Goal: Task Accomplishment & Management: Manage account settings

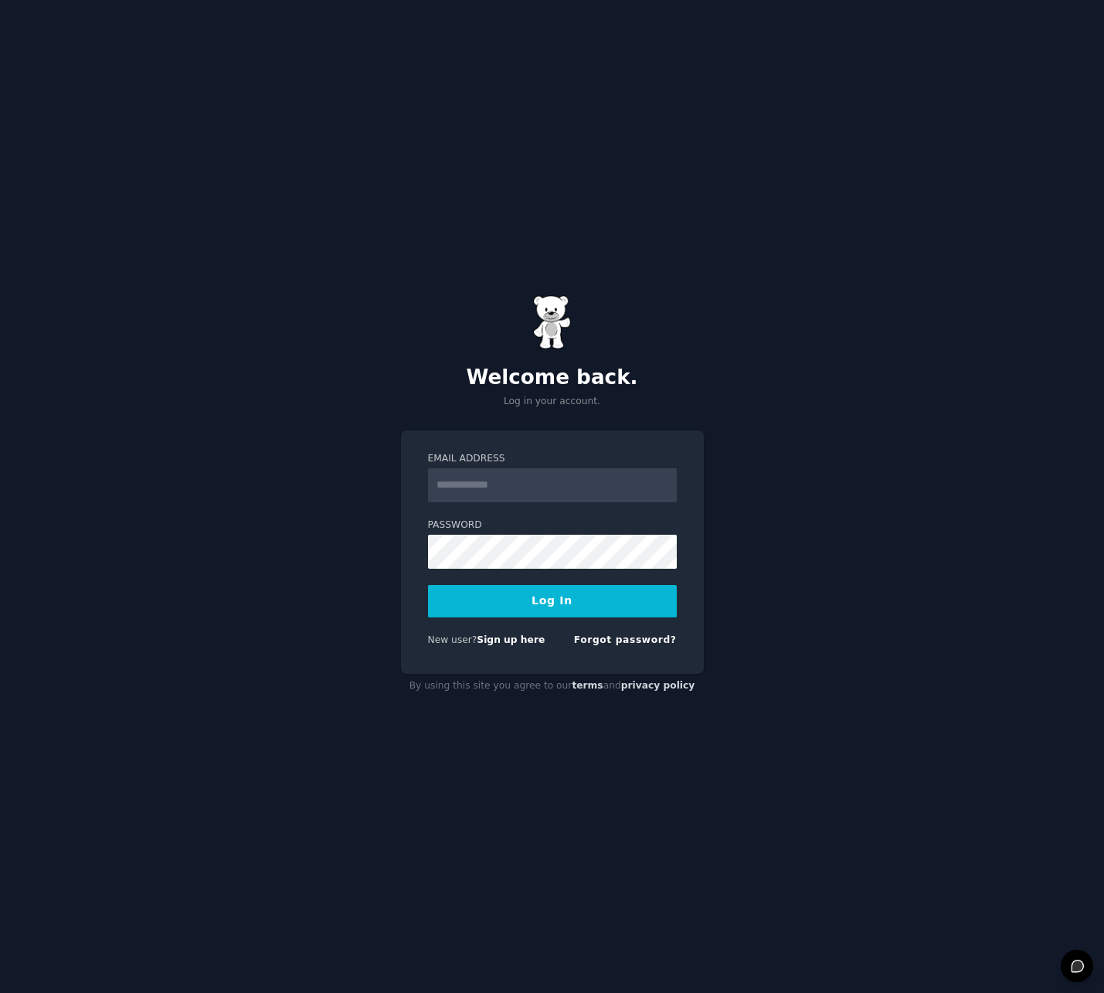
type input "**********"
click at [606, 616] on button "Log In" at bounding box center [552, 601] width 249 height 32
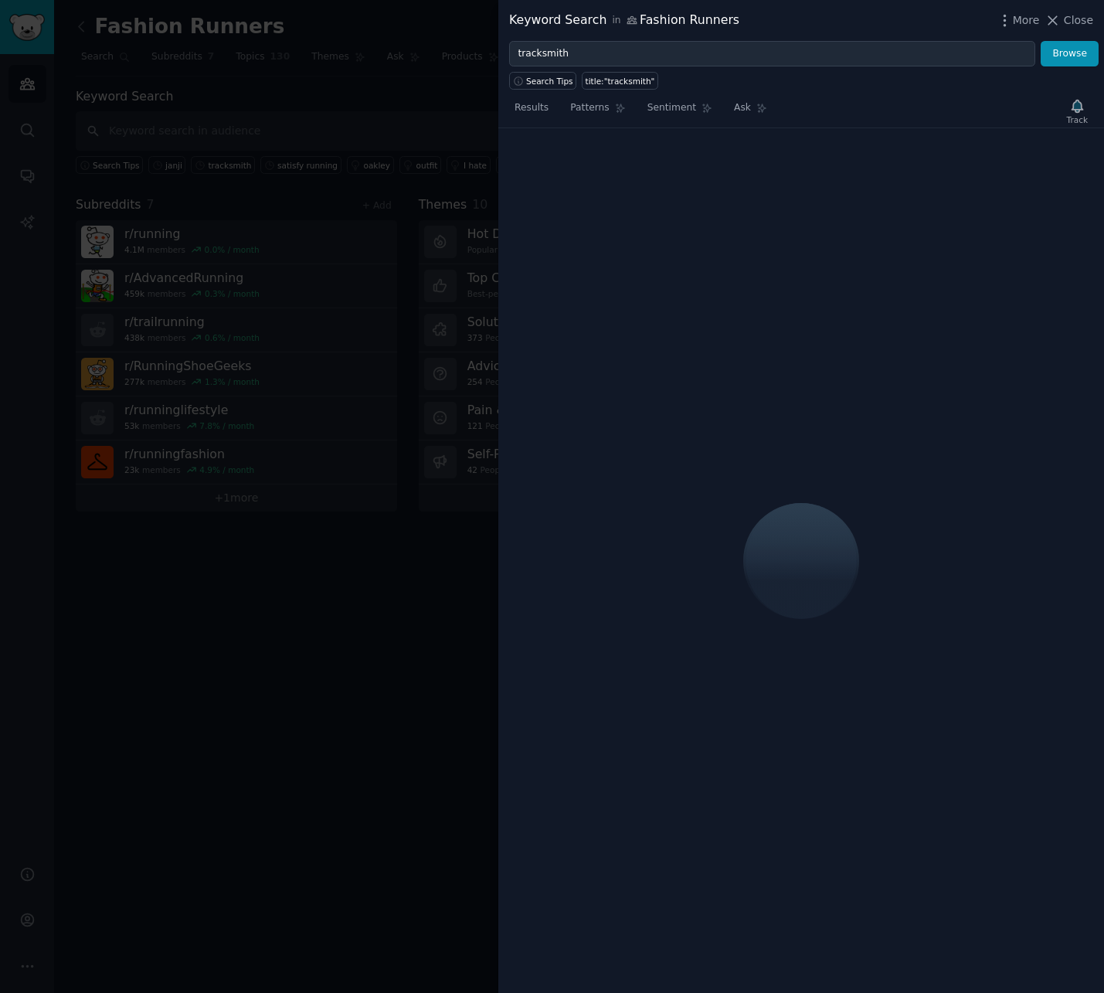
click at [479, 620] on div at bounding box center [552, 496] width 1104 height 993
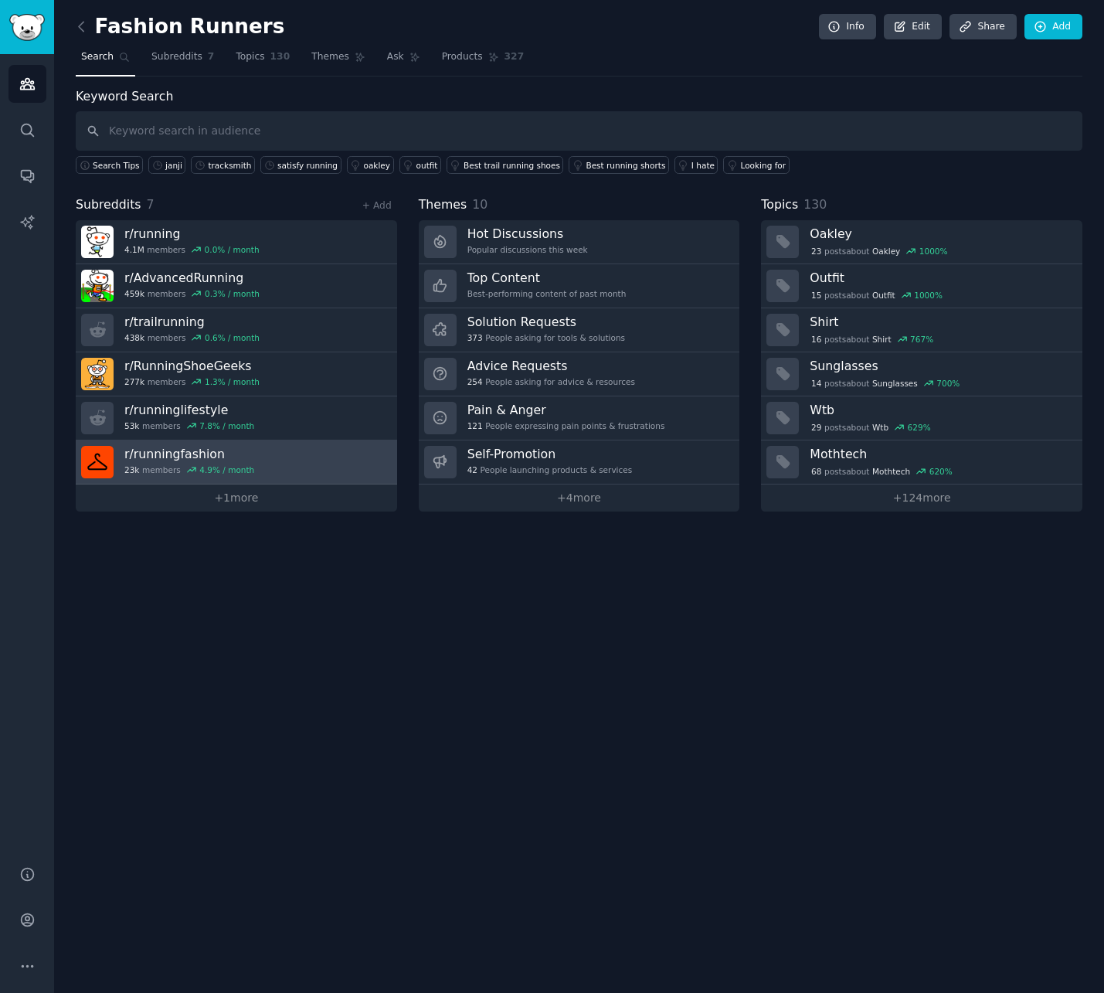
click at [283, 482] on link "r/ runningfashion 23k members 4.9 % / month" at bounding box center [236, 462] width 321 height 44
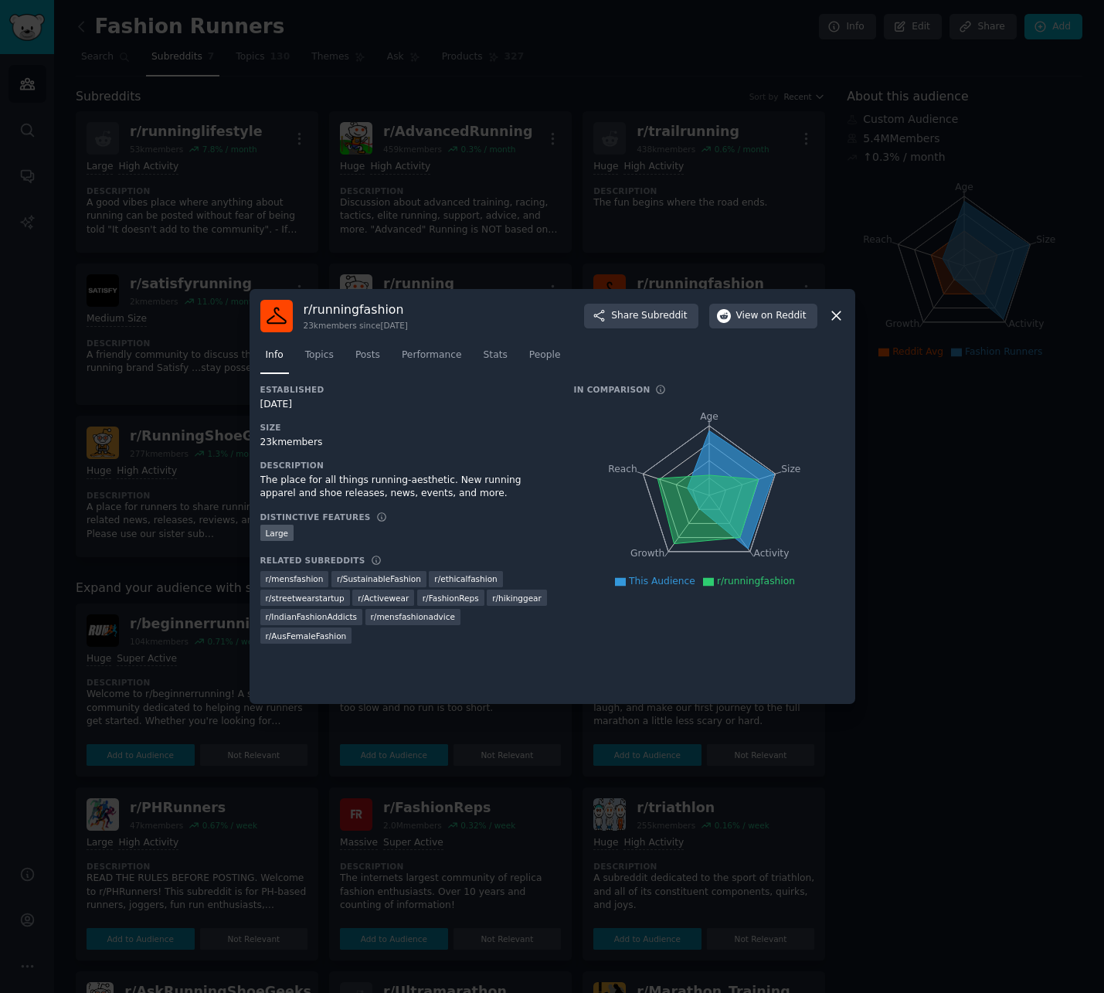
click at [420, 763] on div at bounding box center [552, 496] width 1104 height 993
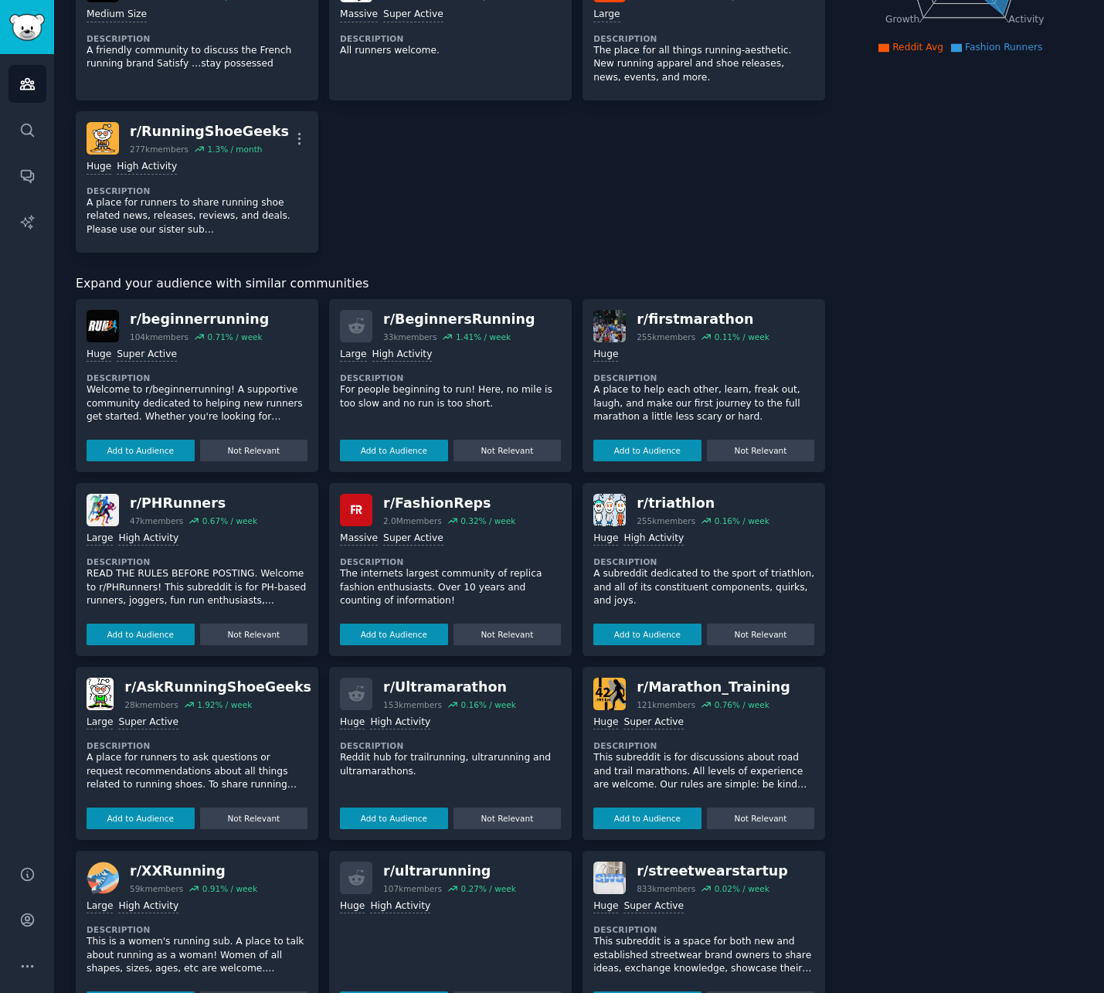
scroll to position [356, 0]
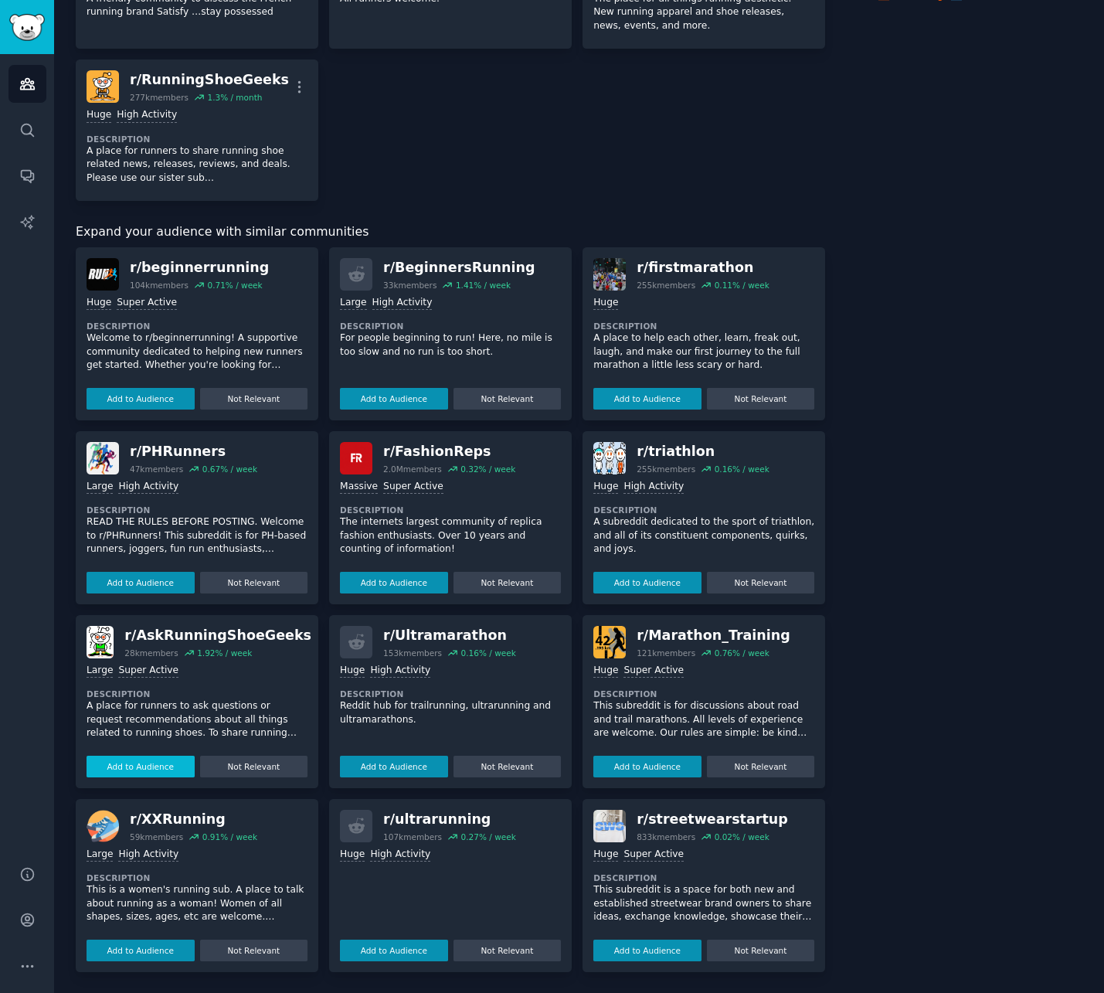
click at [160, 766] on button "Add to Audience" at bounding box center [141, 767] width 108 height 22
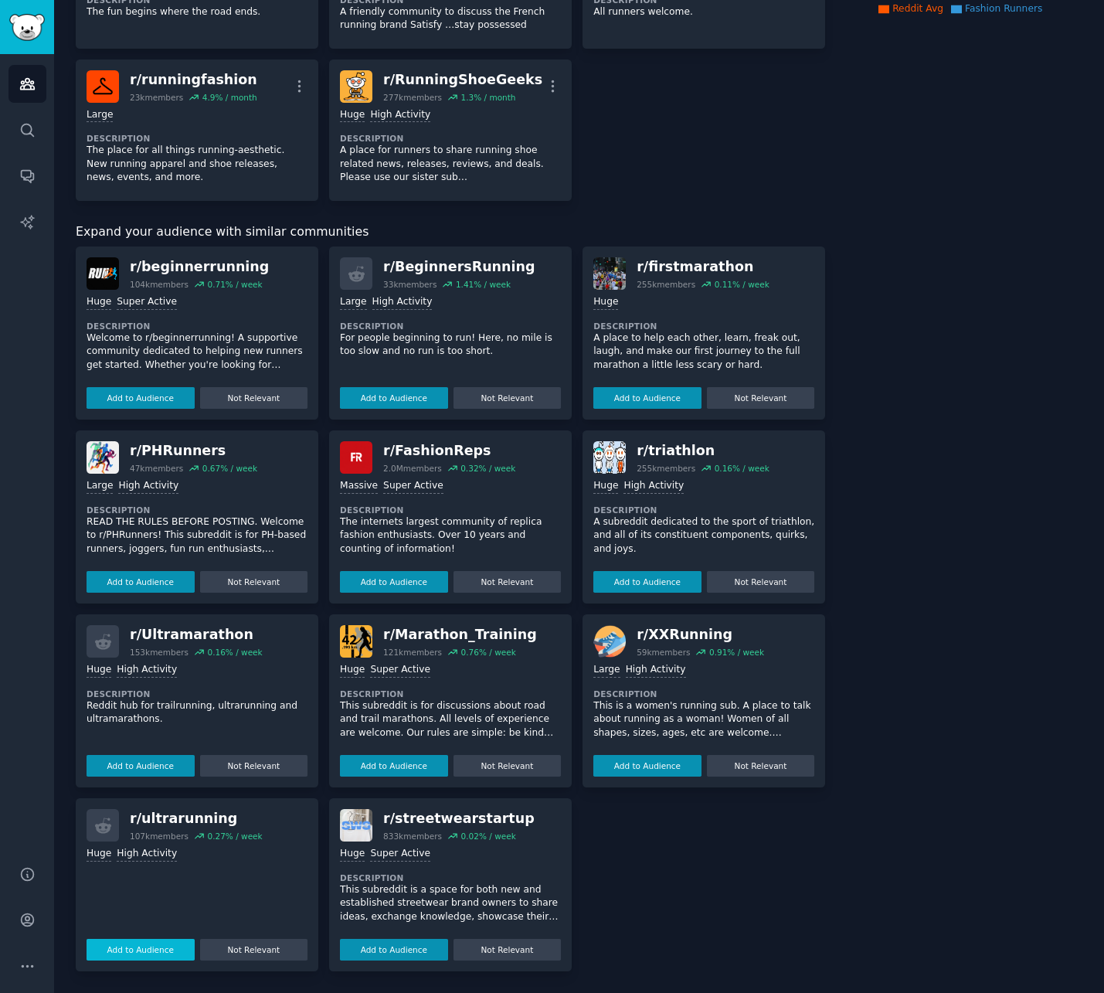
scroll to position [343, 0]
click at [126, 945] on button "Add to Audience" at bounding box center [141, 950] width 108 height 22
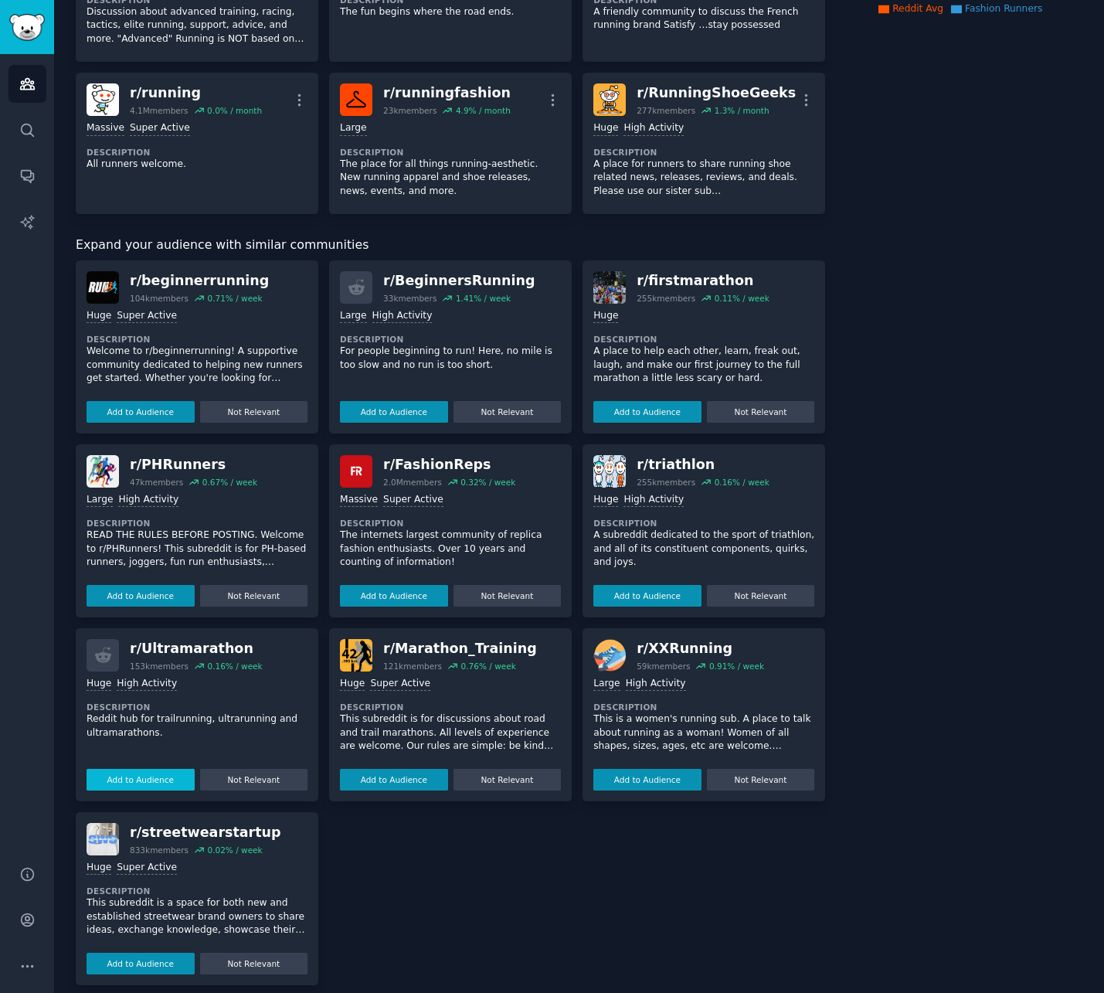
click at [182, 773] on button "Add to Audience" at bounding box center [141, 780] width 108 height 22
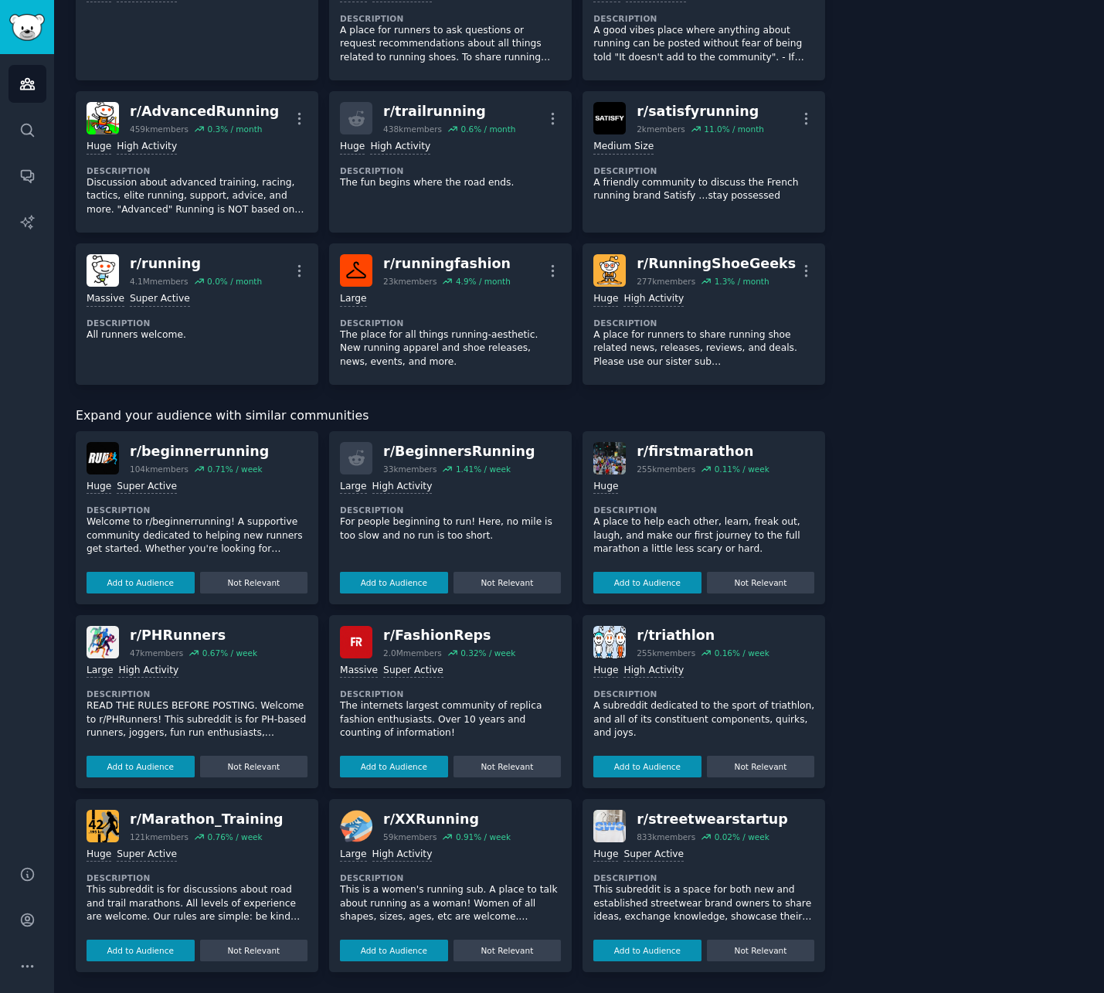
scroll to position [324, 0]
